Goal: Task Accomplishment & Management: Manage account settings

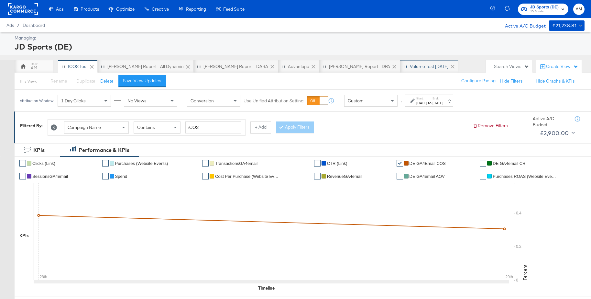
click at [410, 67] on div "Volume test [DATE]" at bounding box center [429, 66] width 39 height 6
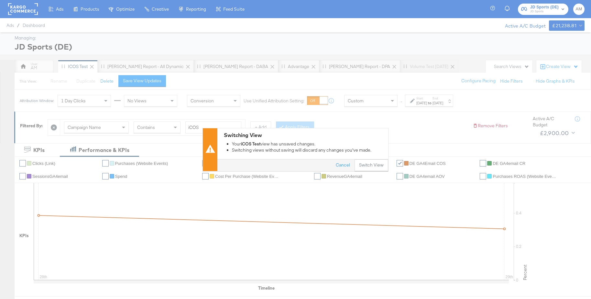
scroll to position [1, 0]
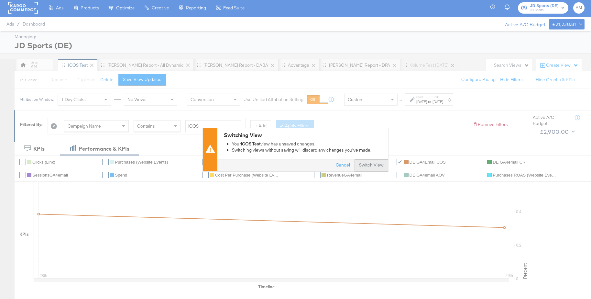
click at [367, 164] on button "Switch View" at bounding box center [372, 165] width 34 height 12
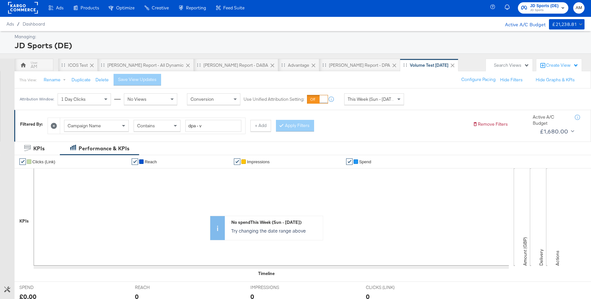
click at [372, 99] on span "This Week (Sun - [DATE])" at bounding box center [372, 99] width 49 height 6
click at [427, 100] on div "[DATE]" at bounding box center [421, 101] width 11 height 5
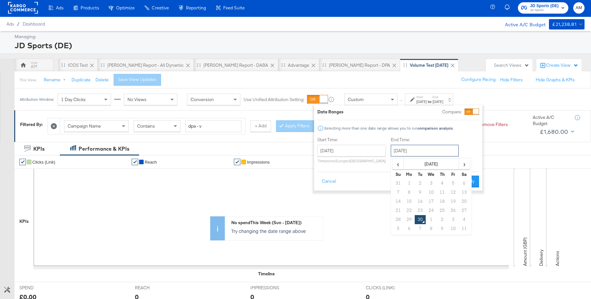
click at [405, 152] on input "[DATE]" at bounding box center [425, 151] width 68 height 12
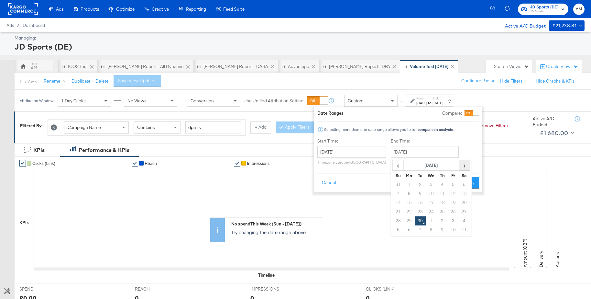
click at [463, 166] on span "›" at bounding box center [465, 165] width 10 height 10
click at [420, 211] on td "21" at bounding box center [420, 211] width 11 height 9
type input "[DATE]"
click at [467, 182] on button "Apply" at bounding box center [468, 183] width 20 height 12
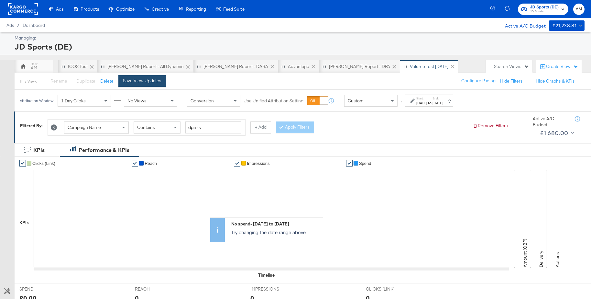
click at [153, 83] on button "Save View Updates" at bounding box center [142, 81] width 48 height 12
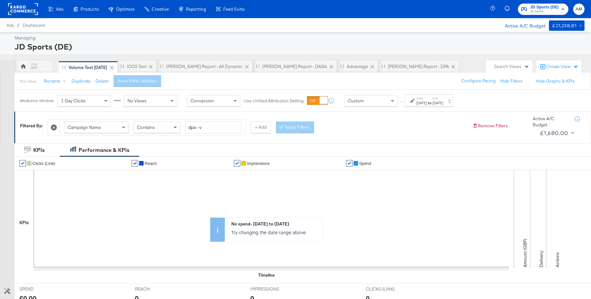
drag, startPoint x: 347, startPoint y: 66, endPoint x: 65, endPoint y: 69, distance: 282.2
click at [65, 69] on div "AM iCOS Test [PERSON_NAME] Report - All Dynamic [PERSON_NAME] Report - DABA Adv…" at bounding box center [249, 66] width 468 height 13
click at [22, 12] on rect at bounding box center [23, 9] width 30 height 12
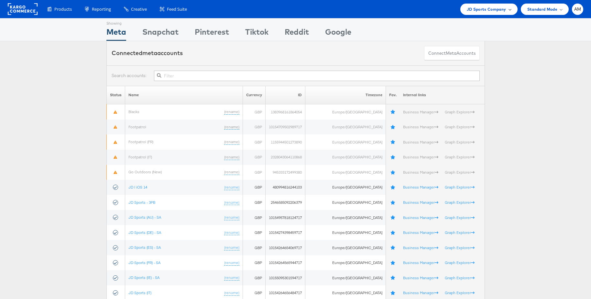
click at [486, 9] on span "JD Sports Company" at bounding box center [486, 9] width 39 height 7
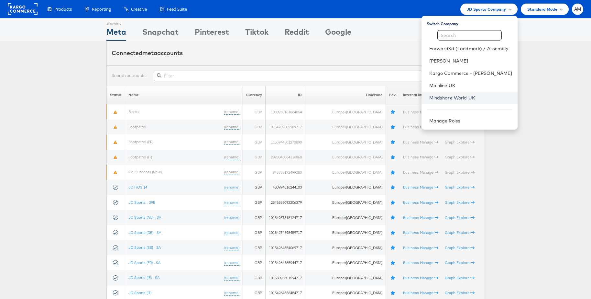
click at [450, 95] on link "Mindshare World UK" at bounding box center [470, 97] width 83 height 6
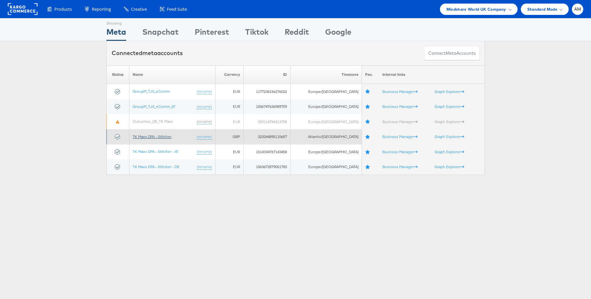
click at [159, 136] on link "TK Maxx DPA - Stitcher" at bounding box center [152, 136] width 39 height 5
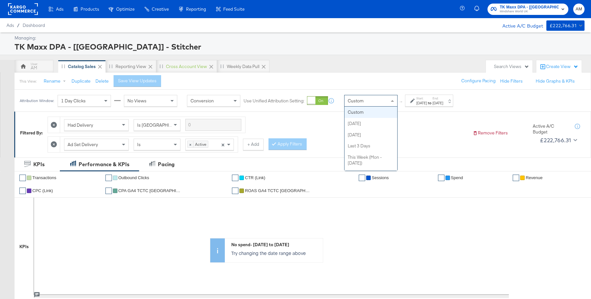
click at [378, 98] on div "Custom" at bounding box center [371, 100] width 53 height 11
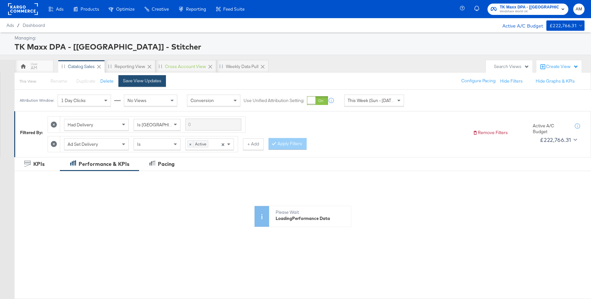
click at [141, 80] on div "Save View Updates" at bounding box center [142, 81] width 39 height 6
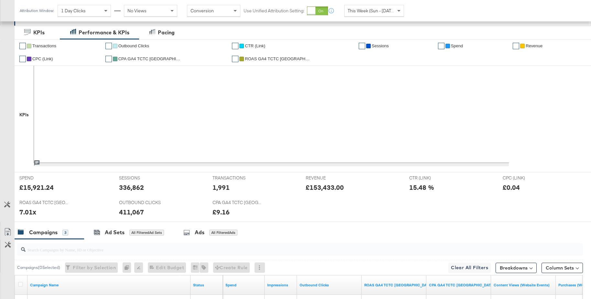
scroll to position [252, 0]
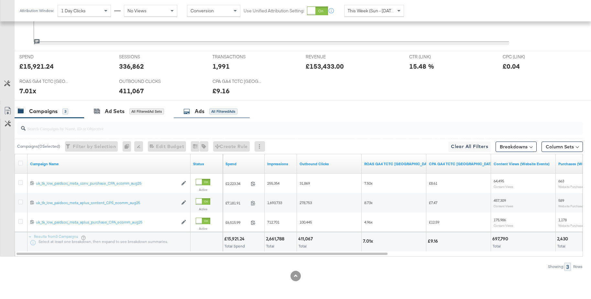
click at [194, 112] on div "Ads All Filtered Ads" at bounding box center [210, 110] width 54 height 7
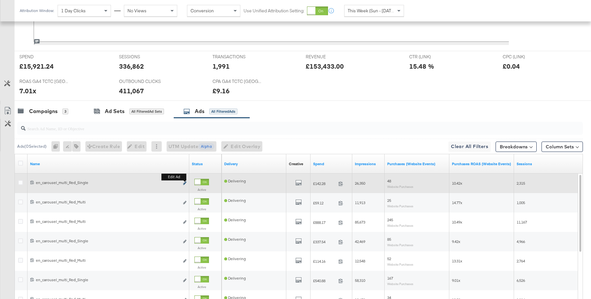
click at [184, 183] on icon "link" at bounding box center [184, 183] width 3 height 4
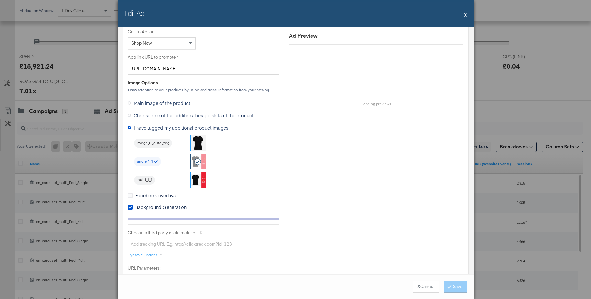
scroll to position [505, 0]
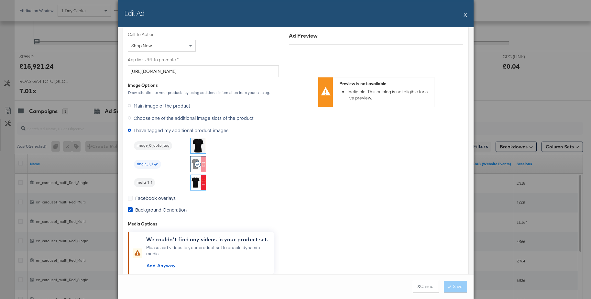
click at [466, 14] on button "X" at bounding box center [466, 14] width 4 height 13
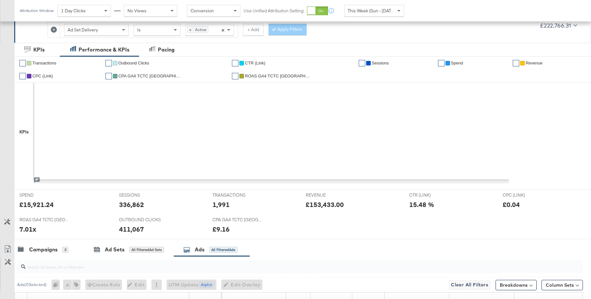
scroll to position [0, 0]
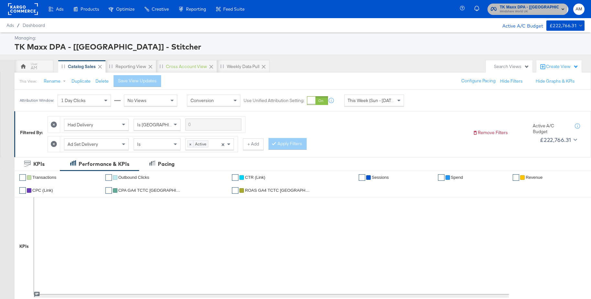
click at [519, 4] on span "TK Maxx DPA - [UK] - Stitcher" at bounding box center [529, 7] width 59 height 7
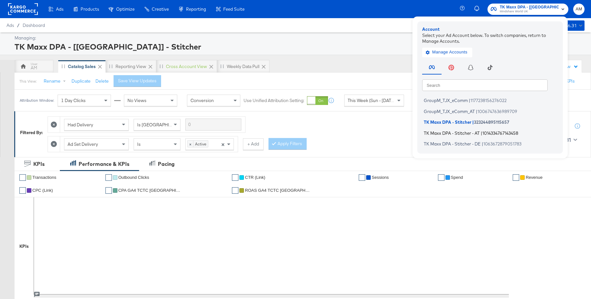
click at [449, 131] on span "TK Maxx DPA - Stitcher - AT" at bounding box center [452, 132] width 56 height 5
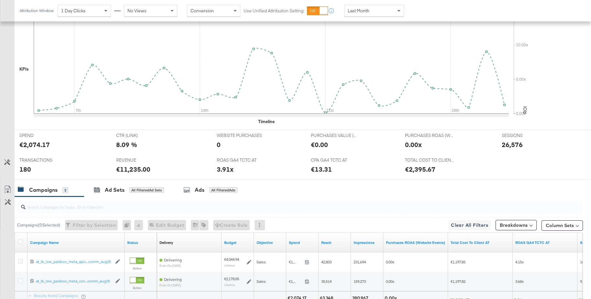
scroll to position [225, 0]
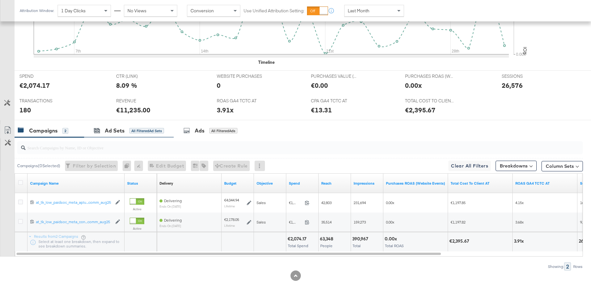
click at [114, 126] on div "Ad Sets All Filtered Ad Sets" at bounding box center [129, 131] width 90 height 14
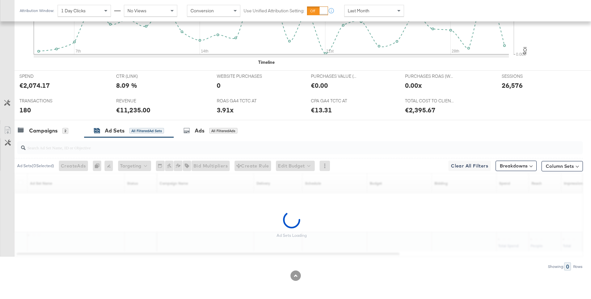
scroll to position [225, 0]
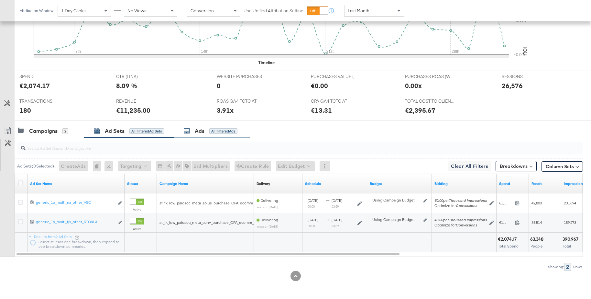
click at [199, 132] on div "Ads" at bounding box center [200, 130] width 10 height 7
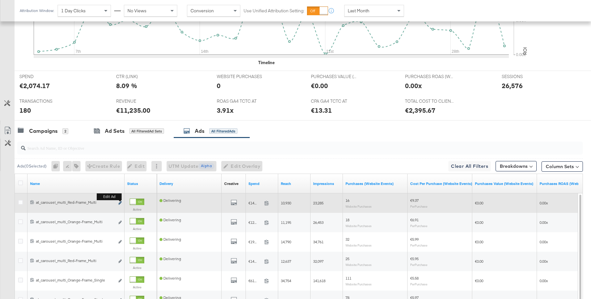
click at [120, 203] on icon "link" at bounding box center [119, 203] width 3 height 4
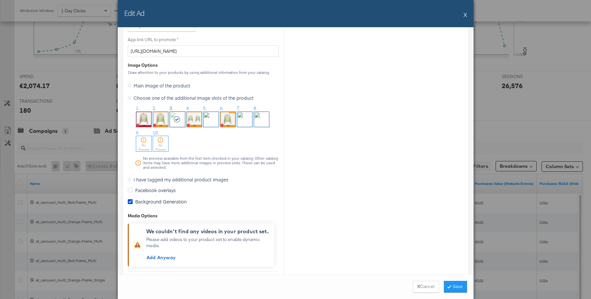
scroll to position [525, 0]
click at [466, 16] on button "X" at bounding box center [466, 14] width 4 height 13
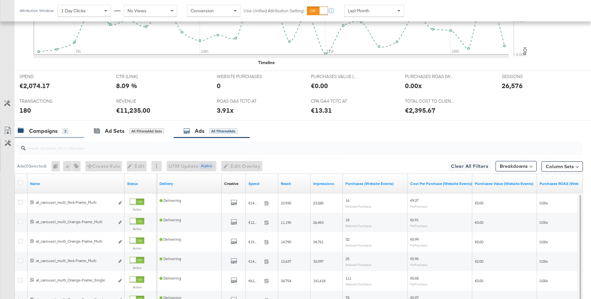
drag, startPoint x: 34, startPoint y: 128, endPoint x: 37, endPoint y: 131, distance: 3.4
click at [34, 128] on div "Campaigns" at bounding box center [43, 130] width 28 height 7
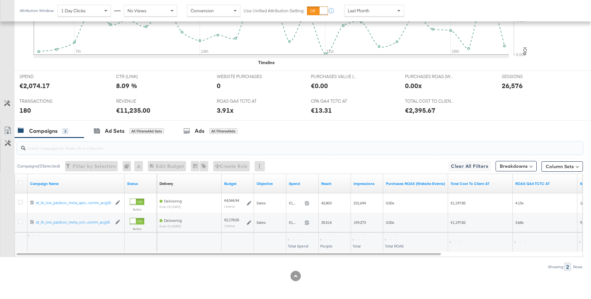
click at [48, 149] on input "search" at bounding box center [279, 145] width 506 height 13
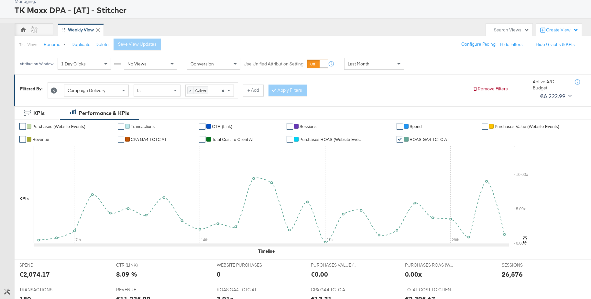
scroll to position [0, 0]
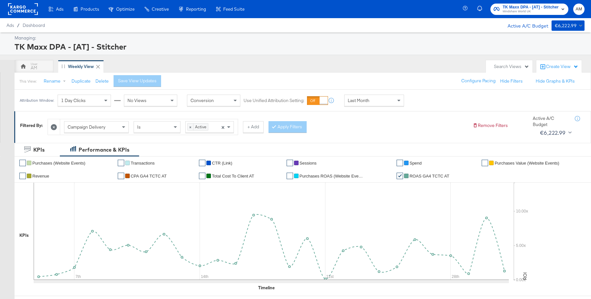
type input "sep25"
click at [53, 127] on icon at bounding box center [54, 127] width 6 height 6
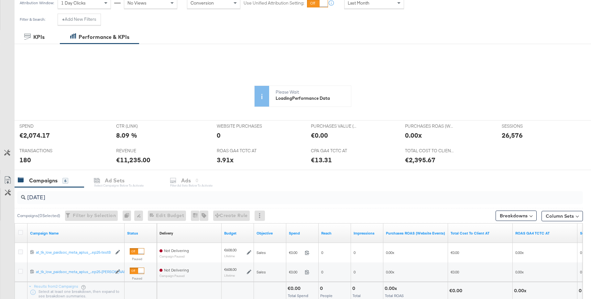
scroll to position [147, 0]
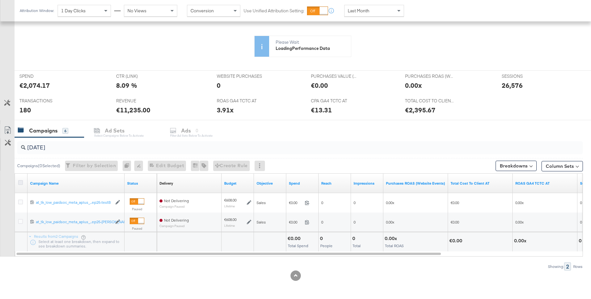
click at [21, 182] on icon at bounding box center [20, 182] width 5 height 5
click at [0, 0] on input "checkbox" at bounding box center [0, 0] width 0 height 0
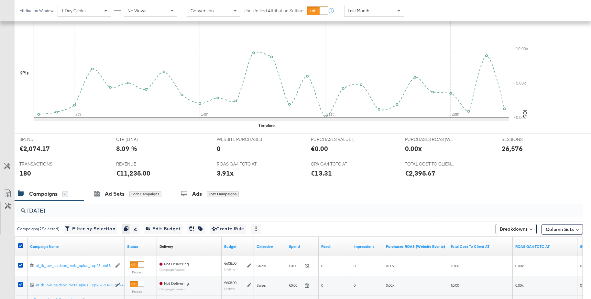
scroll to position [210, 0]
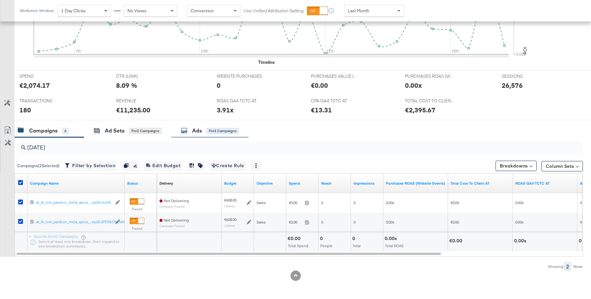
click at [190, 132] on div "Ads for 2 Campaigns" at bounding box center [210, 130] width 58 height 7
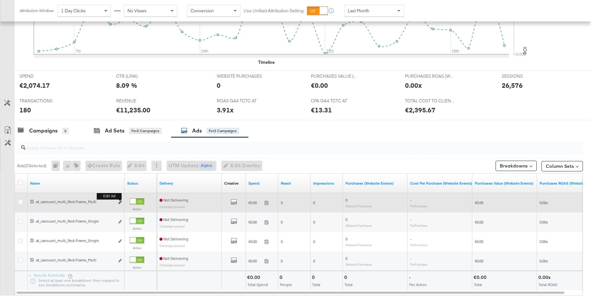
click at [120, 203] on icon "link" at bounding box center [119, 202] width 3 height 4
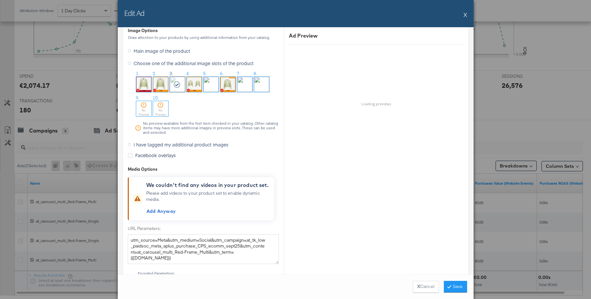
scroll to position [668, 0]
click at [465, 16] on button "X" at bounding box center [466, 14] width 4 height 13
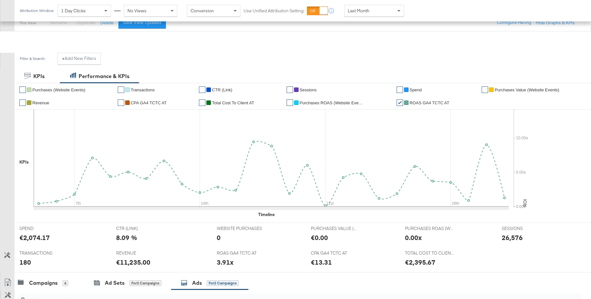
scroll to position [0, 0]
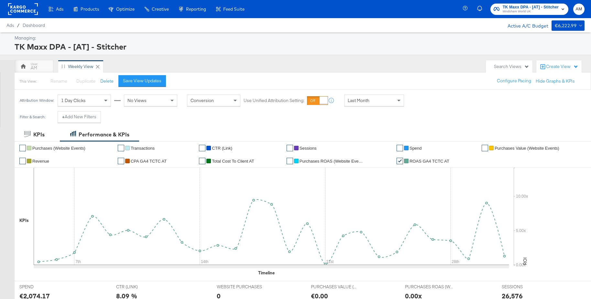
click at [524, 9] on span "Mindshare World UK" at bounding box center [531, 11] width 56 height 5
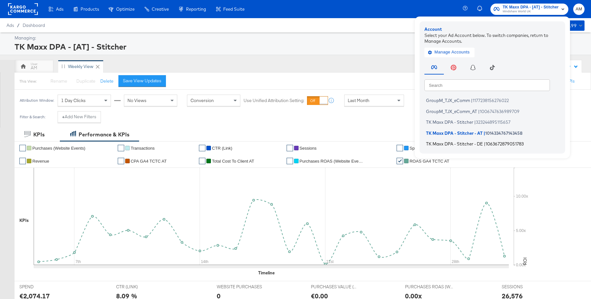
click at [445, 143] on span "TK Maxx DPA - Stitcher - DE" at bounding box center [454, 143] width 57 height 5
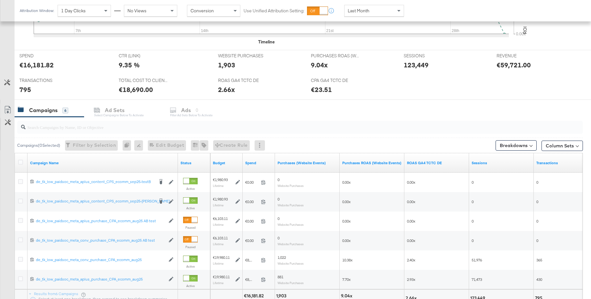
scroll to position [231, 0]
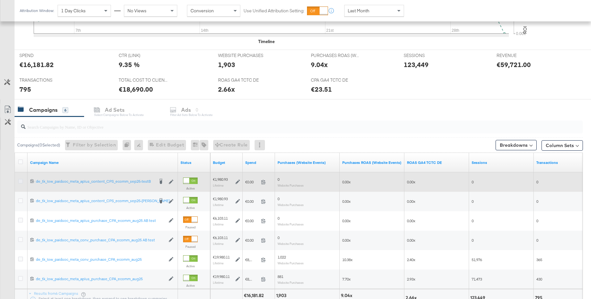
click at [22, 182] on icon at bounding box center [20, 181] width 5 height 5
click at [0, 0] on input "checkbox" at bounding box center [0, 0] width 0 height 0
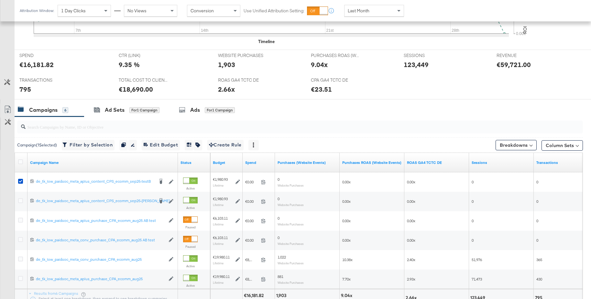
drag, startPoint x: 20, startPoint y: 200, endPoint x: 117, endPoint y: 170, distance: 101.3
click at [20, 200] on icon at bounding box center [20, 200] width 5 height 5
click at [0, 0] on input "checkbox" at bounding box center [0, 0] width 0 height 0
click at [196, 108] on div "Ads" at bounding box center [197, 109] width 10 height 7
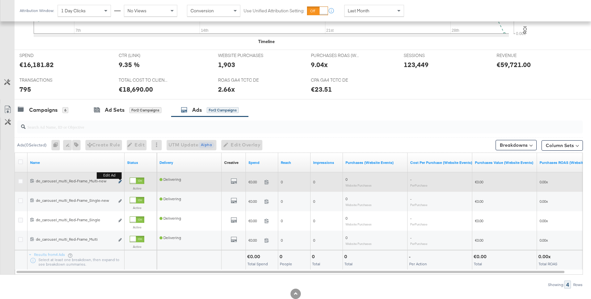
click at [120, 182] on icon "link" at bounding box center [119, 182] width 3 height 4
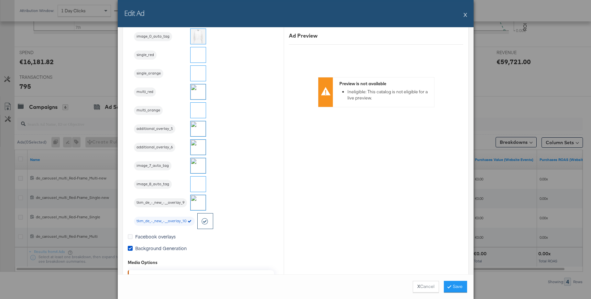
scroll to position [615, 0]
click at [465, 15] on button "X" at bounding box center [466, 14] width 4 height 13
